Goal: Unclear

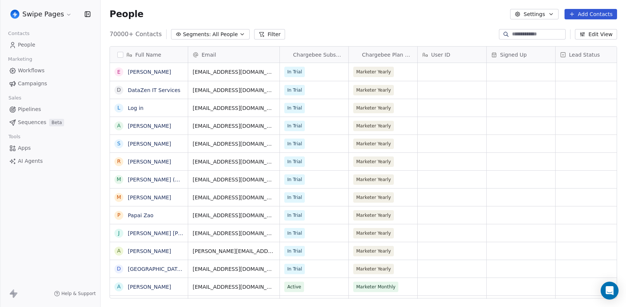
scroll to position [270, 526]
